Goal: Task Accomplishment & Management: Use online tool/utility

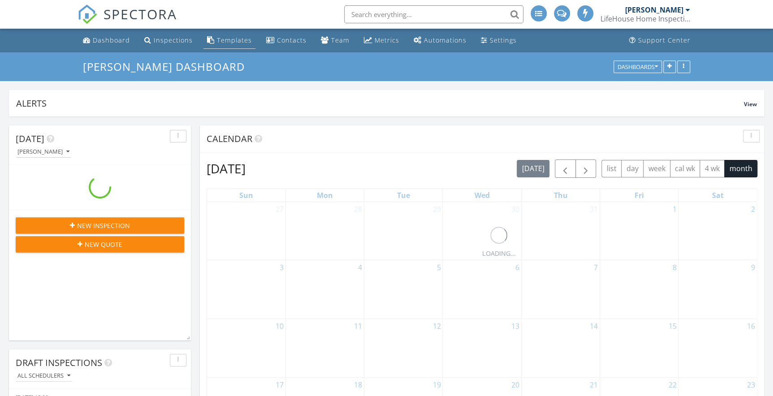
drag, startPoint x: 0, startPoint y: 0, endPoint x: 230, endPoint y: 41, distance: 234.0
click at [230, 41] on div "Templates" at bounding box center [234, 40] width 35 height 9
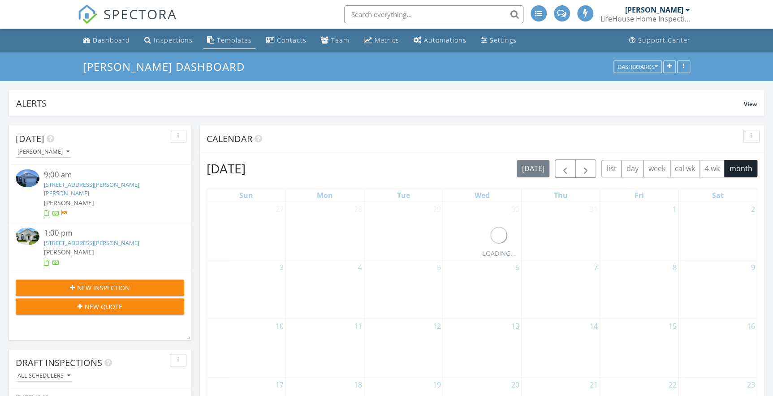
scroll to position [170, 182]
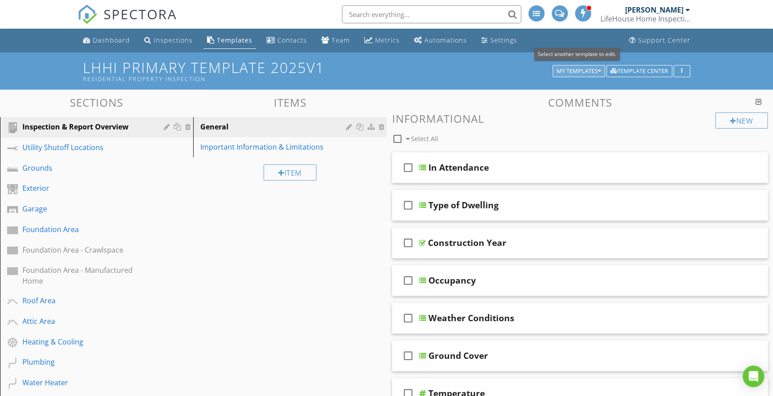
click at [578, 71] on div "My Templates" at bounding box center [579, 71] width 44 height 6
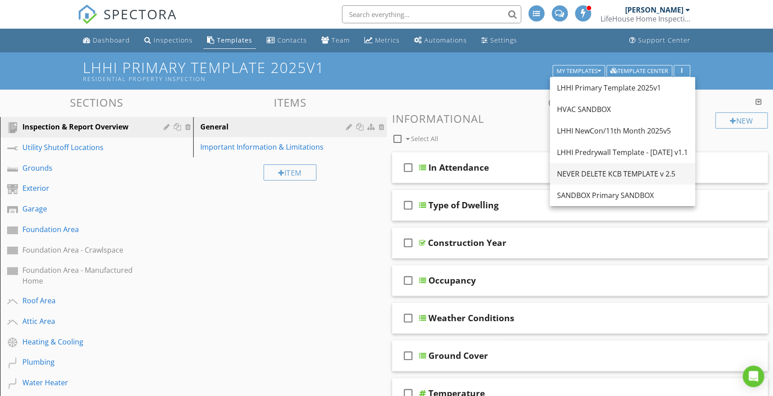
click at [582, 172] on div "NEVER DELETE KCB TEMPLATE v 2.5" at bounding box center [622, 174] width 131 height 11
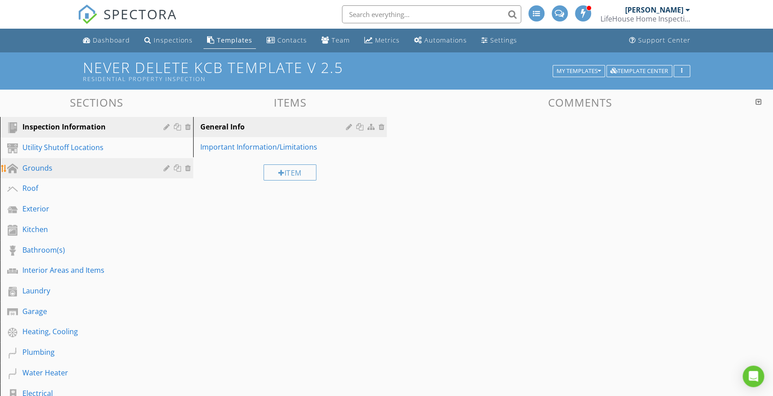
click at [40, 169] on div "Grounds" at bounding box center [86, 168] width 128 height 11
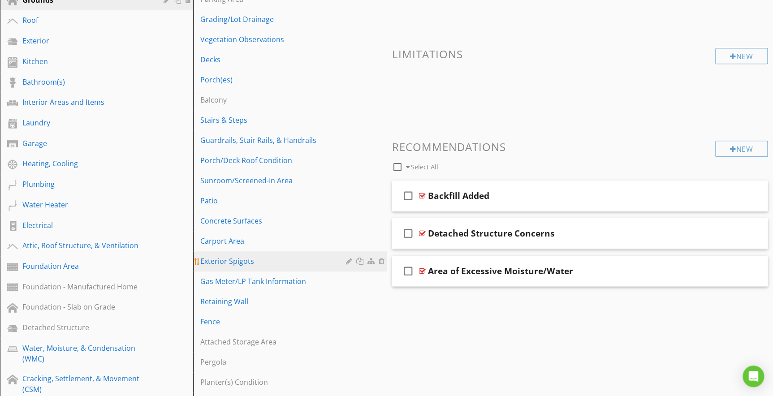
scroll to position [204, 0]
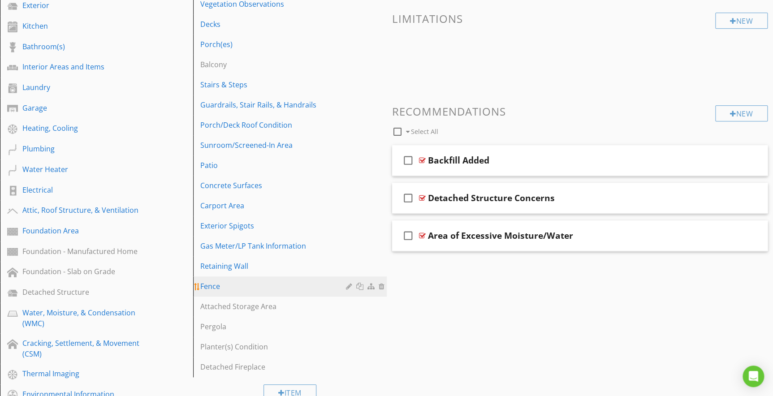
click at [213, 287] on div "Fence" at bounding box center [274, 286] width 148 height 11
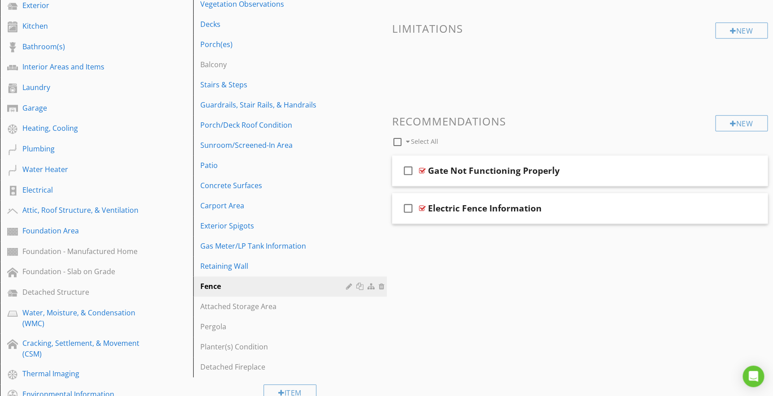
scroll to position [0, 0]
